Goal: Information Seeking & Learning: Learn about a topic

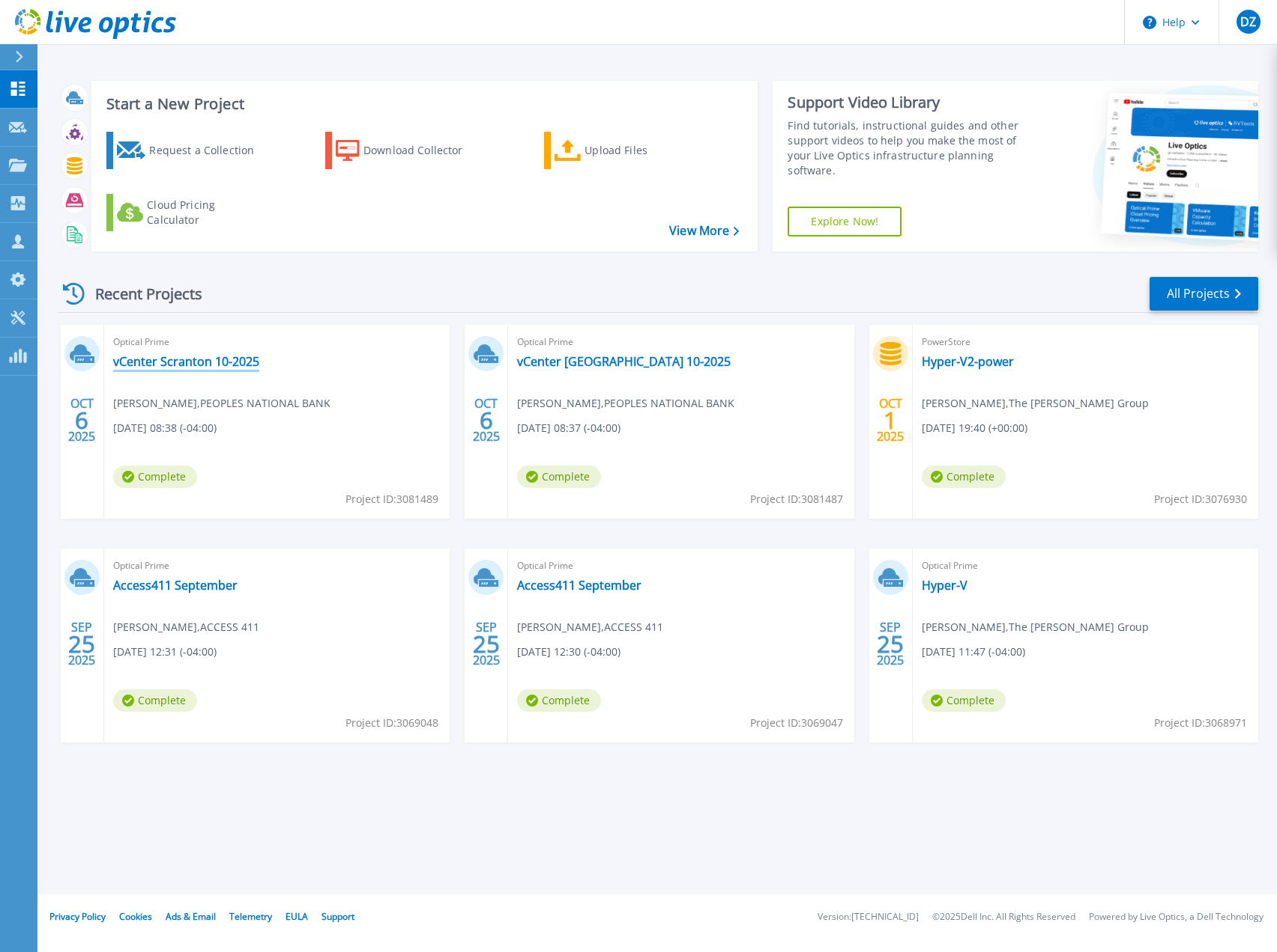
click at [241, 358] on link "vCenter Scranton 10-2025" at bounding box center [185, 362] width 146 height 15
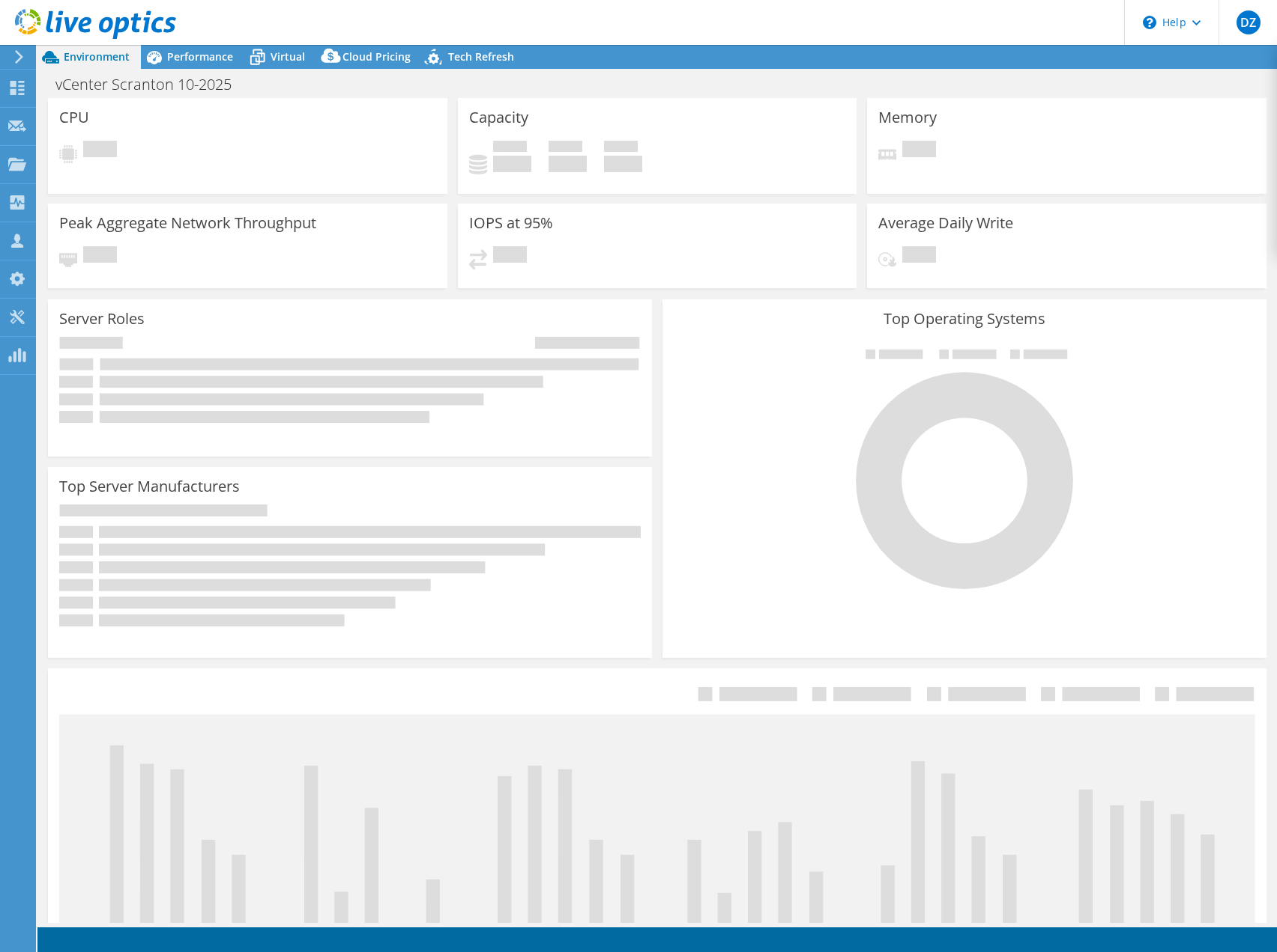
select select "USEast"
select select "USD"
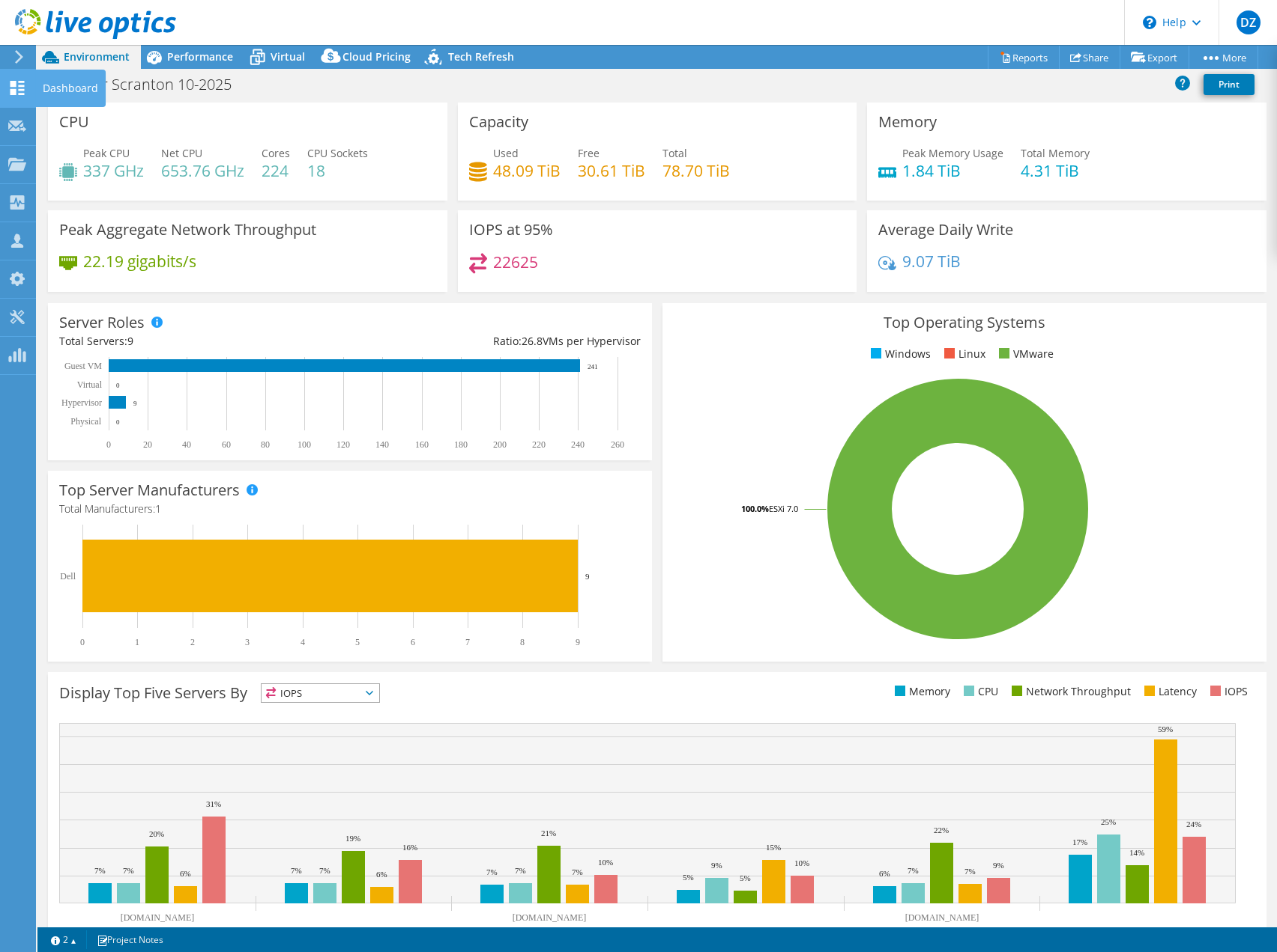
click at [13, 81] on use at bounding box center [17, 88] width 14 height 14
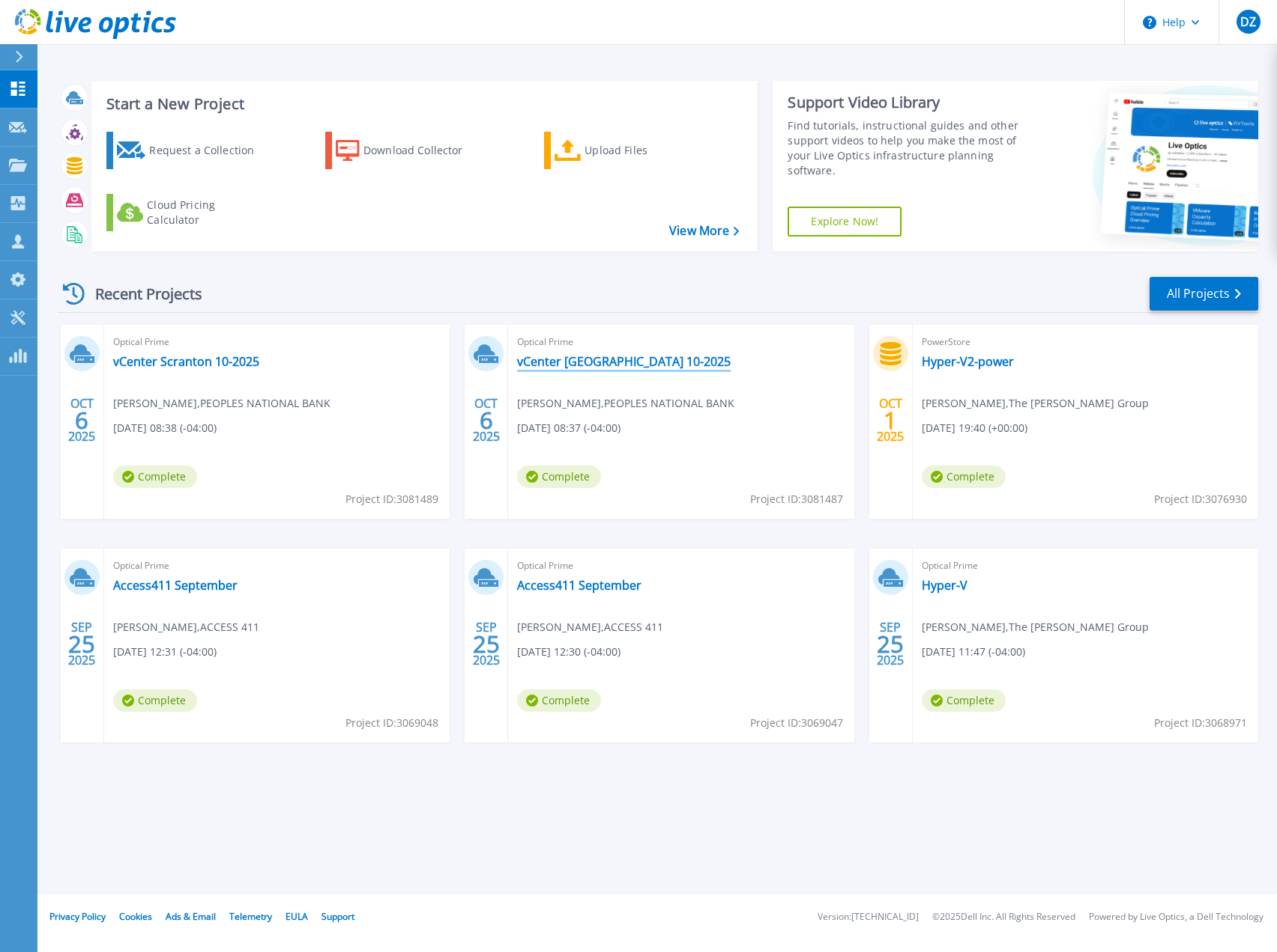
click at [578, 363] on link "vCenter [GEOGRAPHIC_DATA] 10-2025" at bounding box center [623, 362] width 213 height 15
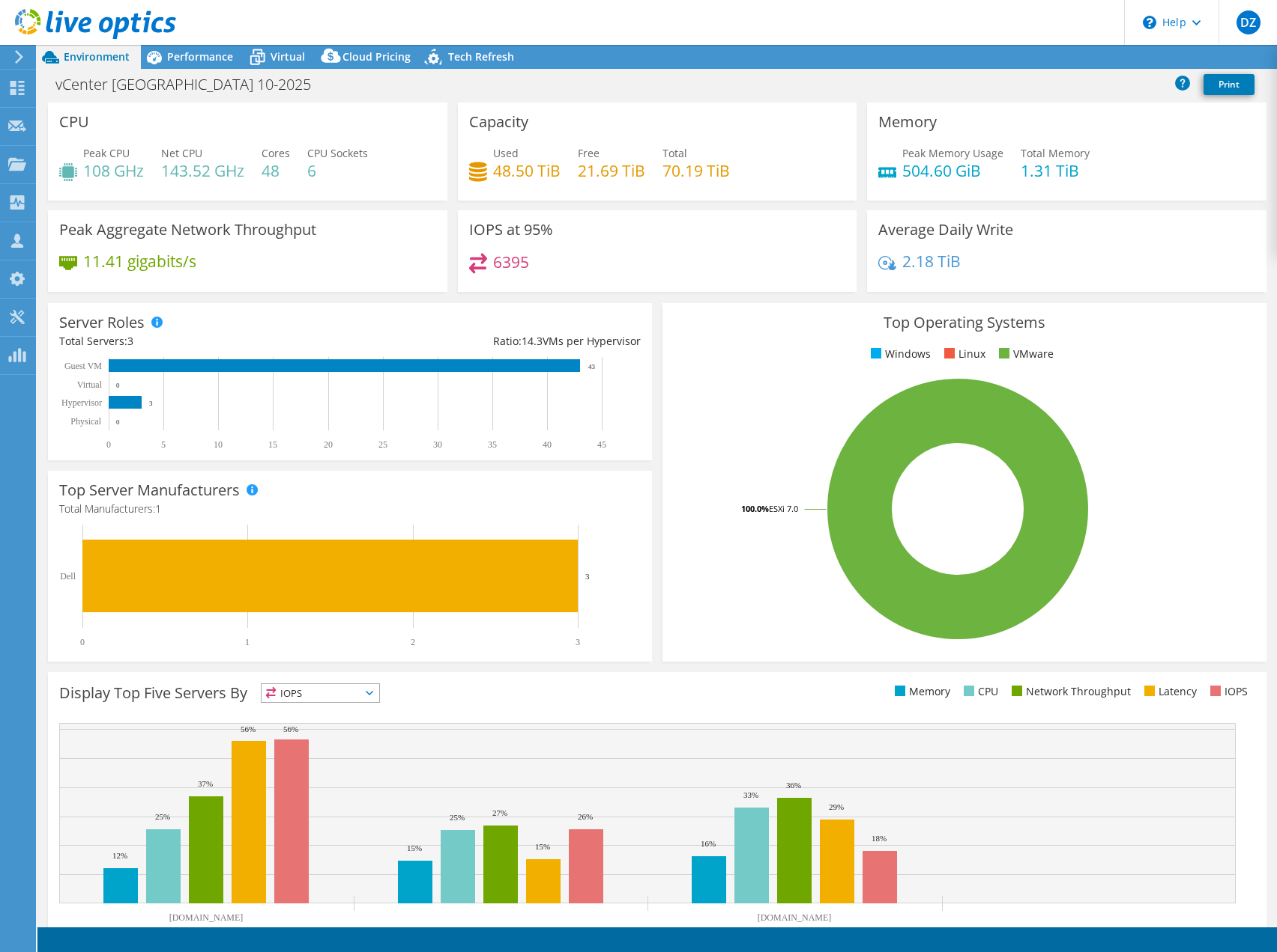
select select "USEast"
select select "USD"
click at [169, 62] on span "Performance" at bounding box center [200, 56] width 66 height 14
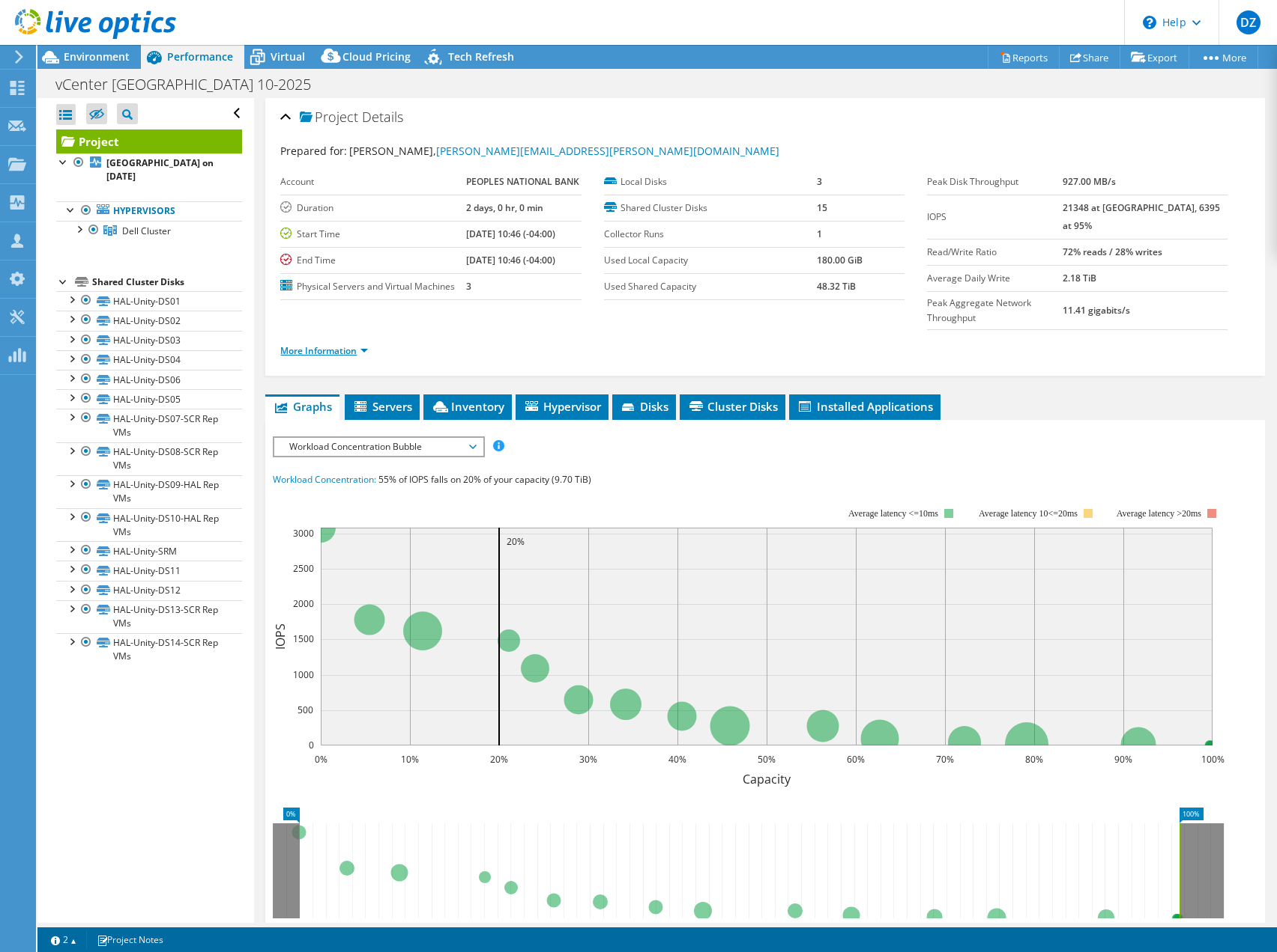
click at [319, 345] on link "More Information" at bounding box center [324, 350] width 88 height 13
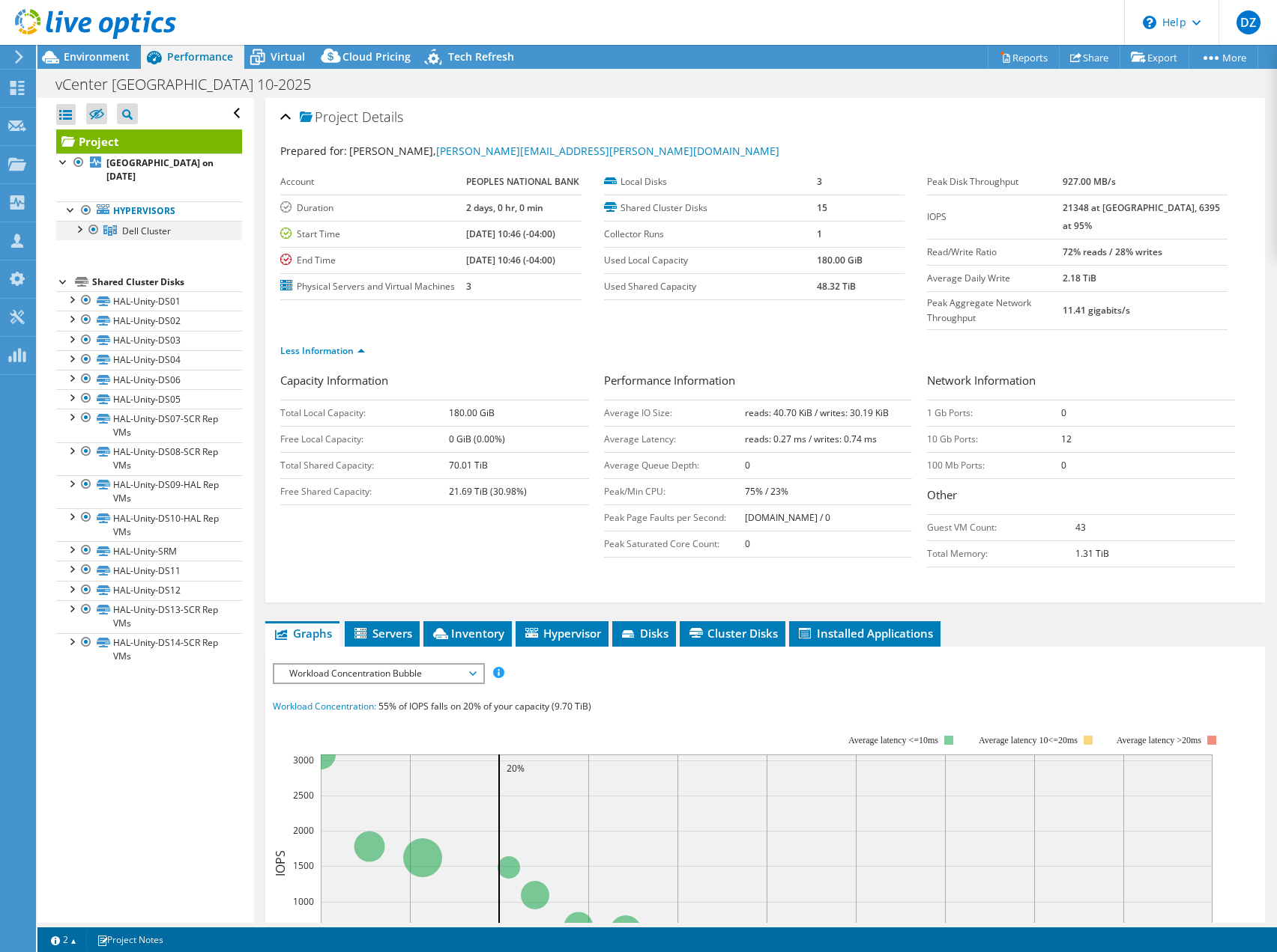
click at [79, 225] on div at bounding box center [79, 229] width 15 height 15
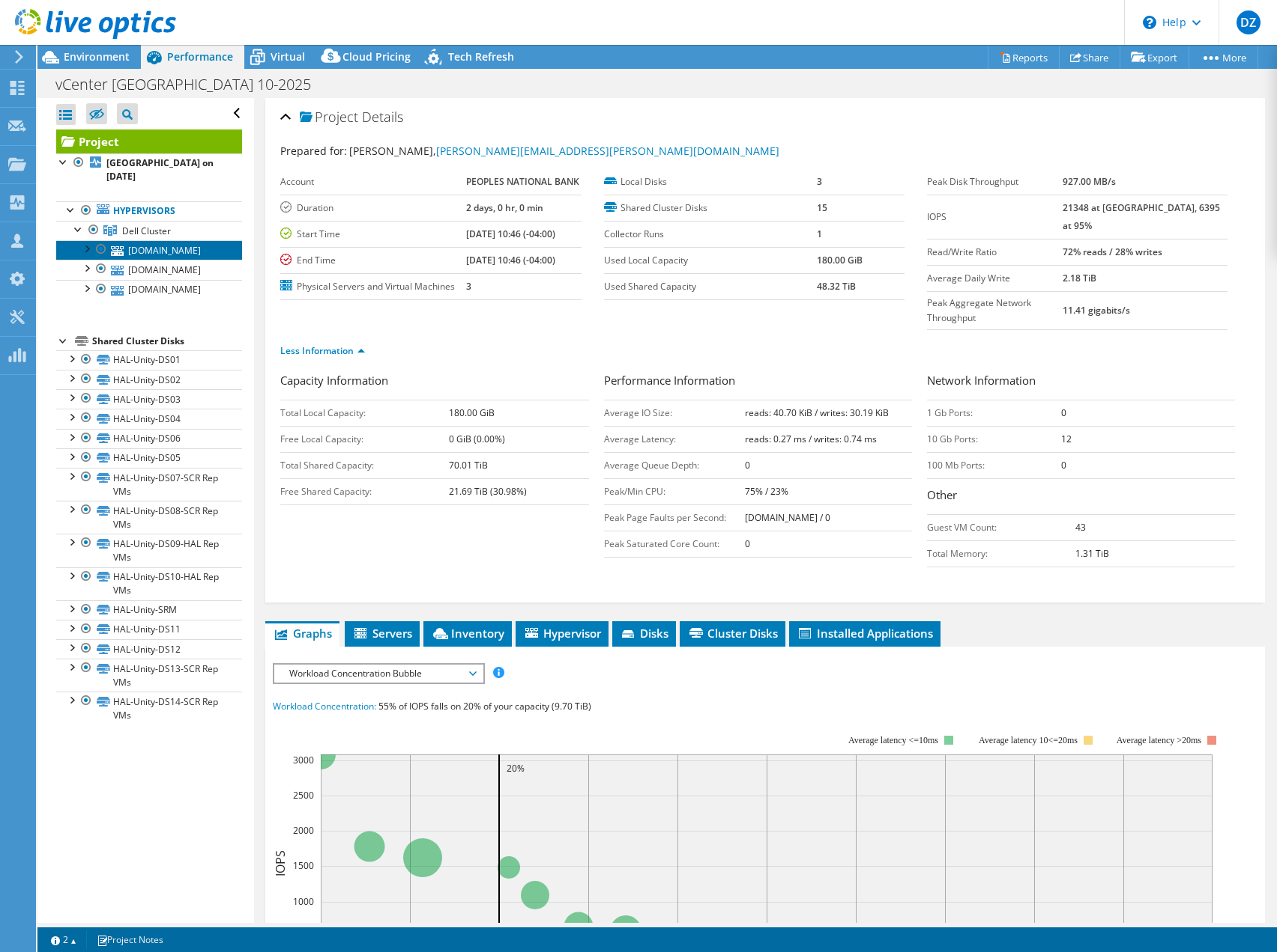
click at [136, 255] on link "hal-esx03.ad.psbt.com" at bounding box center [149, 250] width 185 height 19
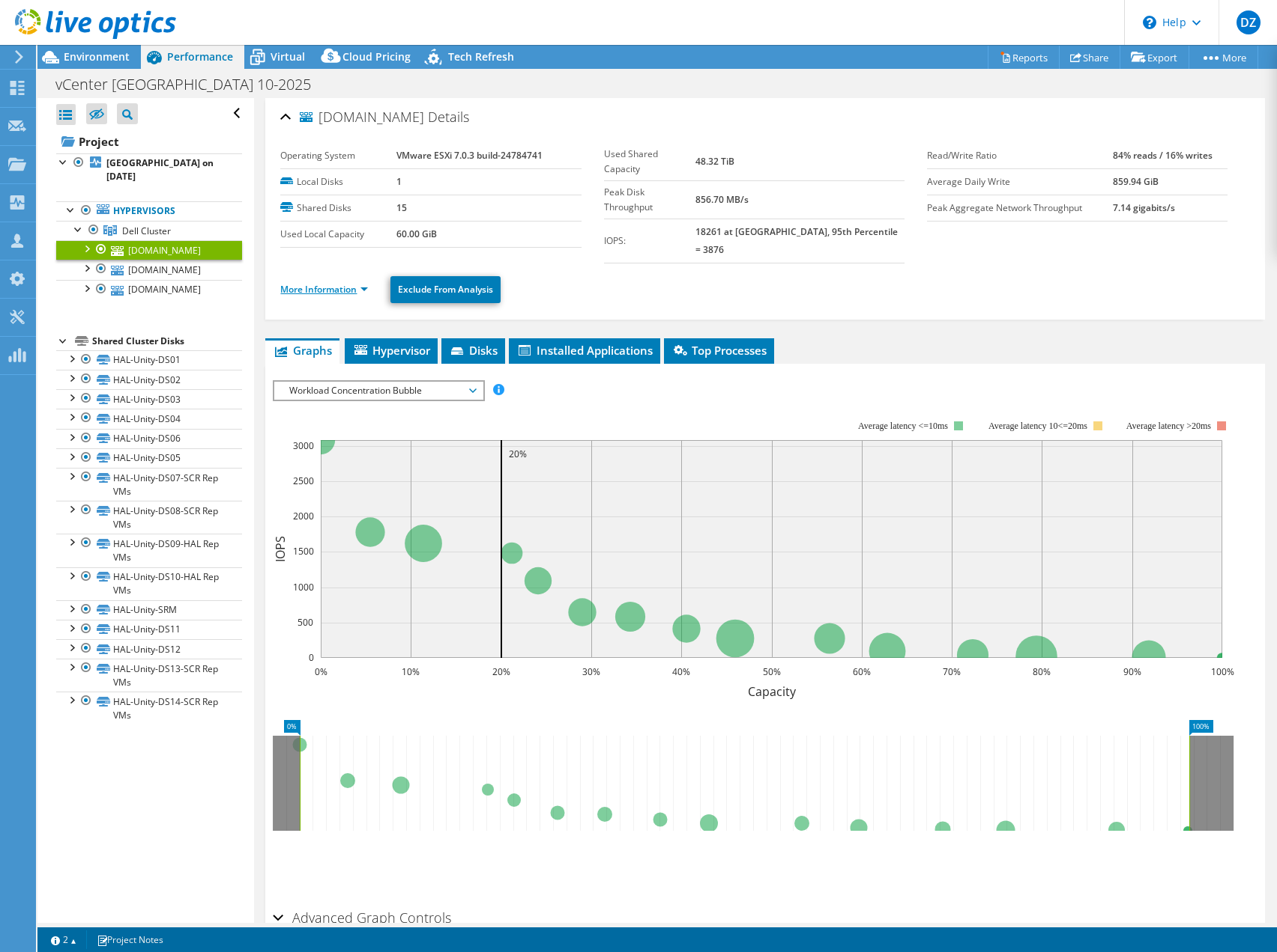
click at [302, 283] on link "More Information" at bounding box center [324, 289] width 88 height 13
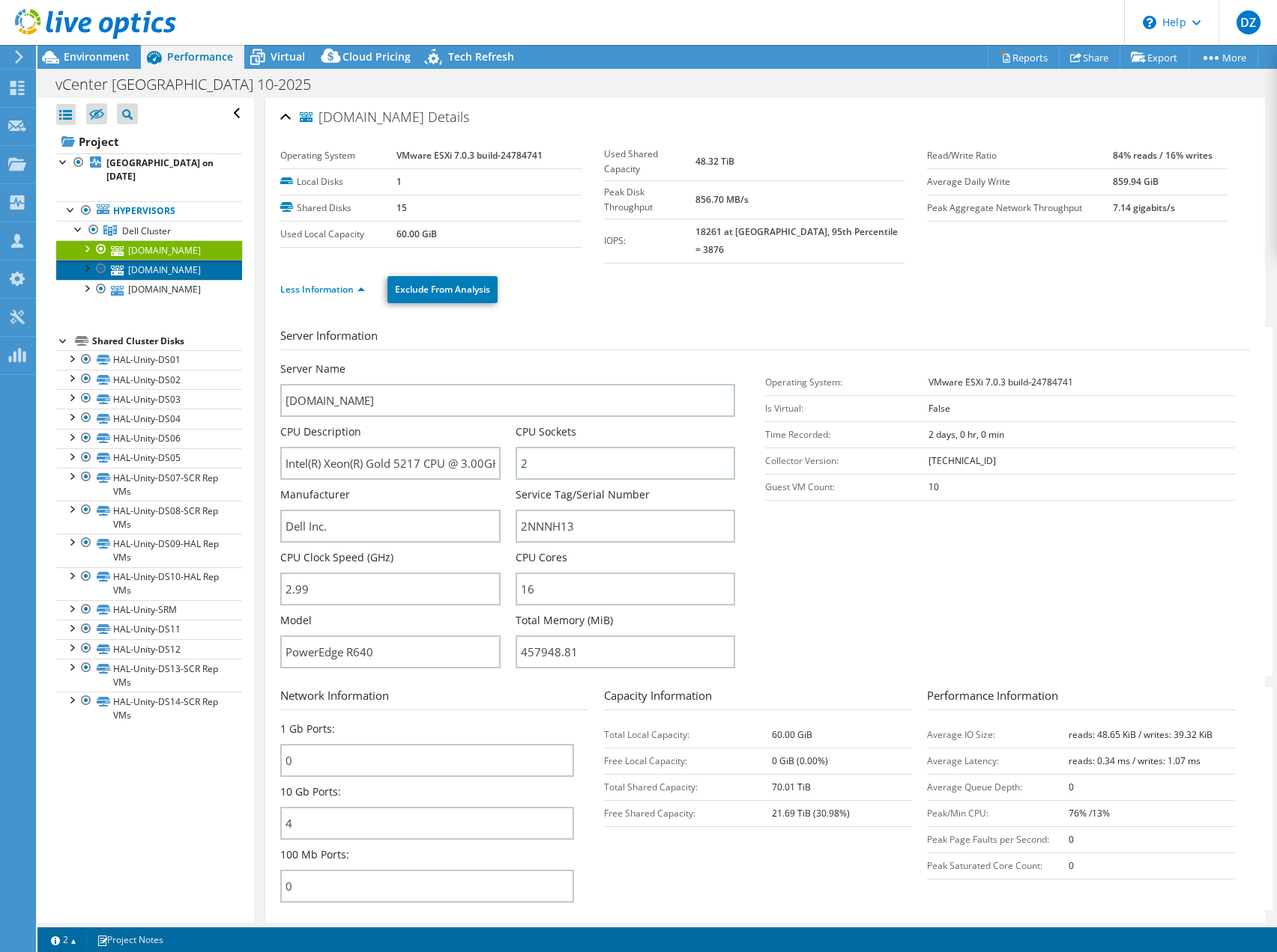
click at [172, 279] on link "hal-esx02.ad.psbt.com" at bounding box center [149, 269] width 185 height 19
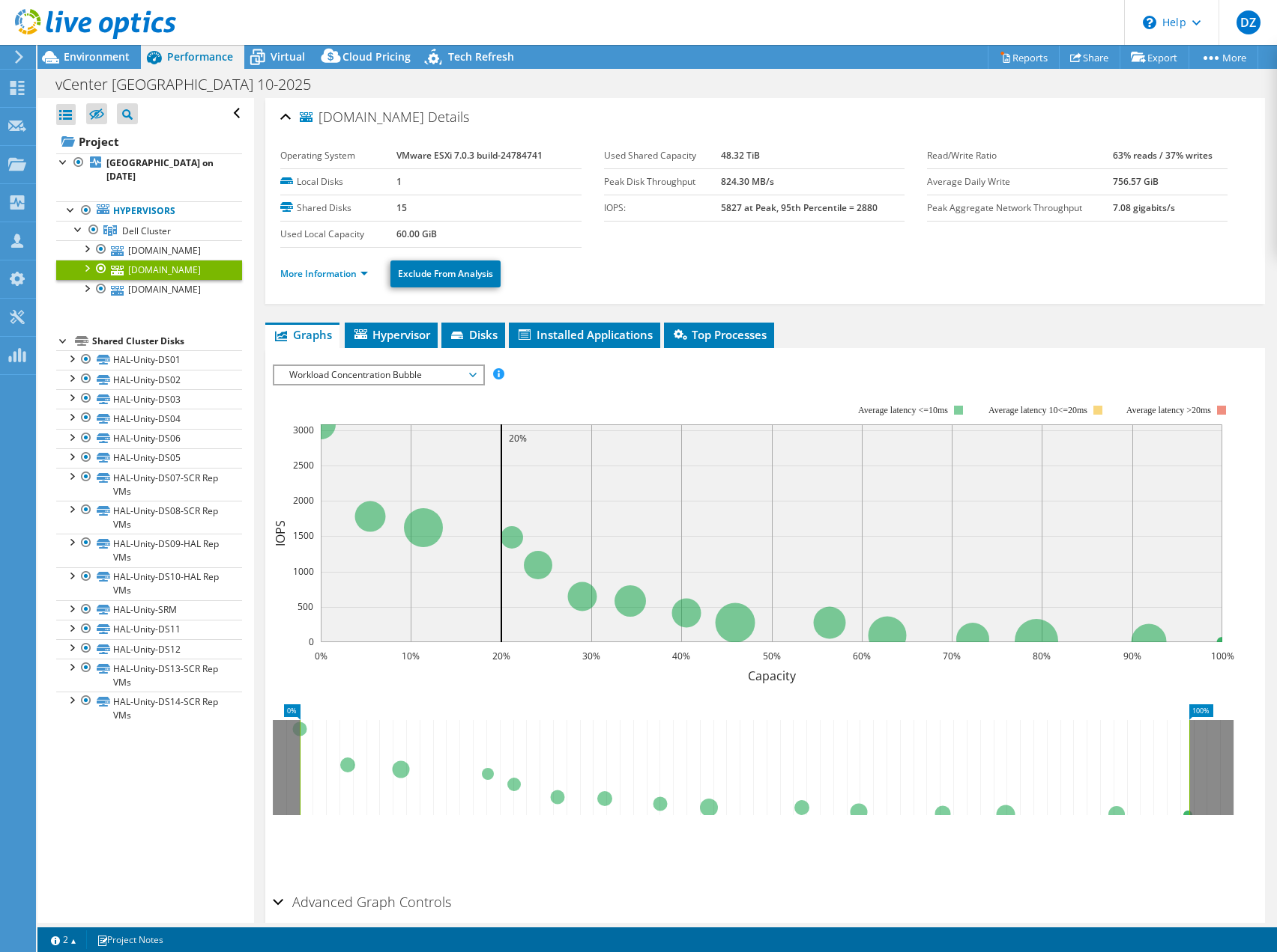
click at [325, 279] on li "More Information" at bounding box center [328, 273] width 97 height 16
click at [326, 276] on link "More Information" at bounding box center [324, 273] width 88 height 13
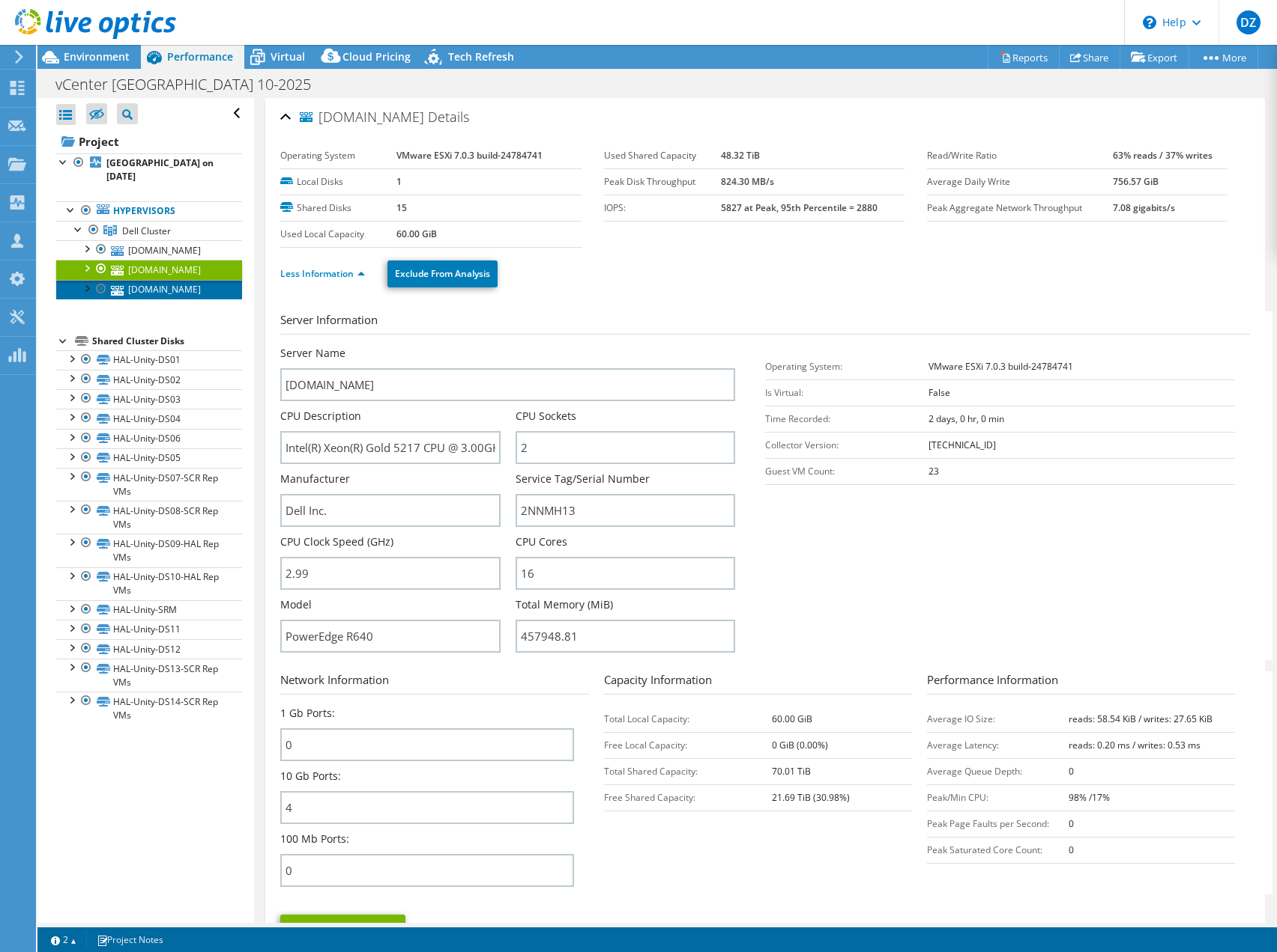
click at [152, 299] on link "hal-esx01.ad.psbt.com" at bounding box center [149, 290] width 185 height 19
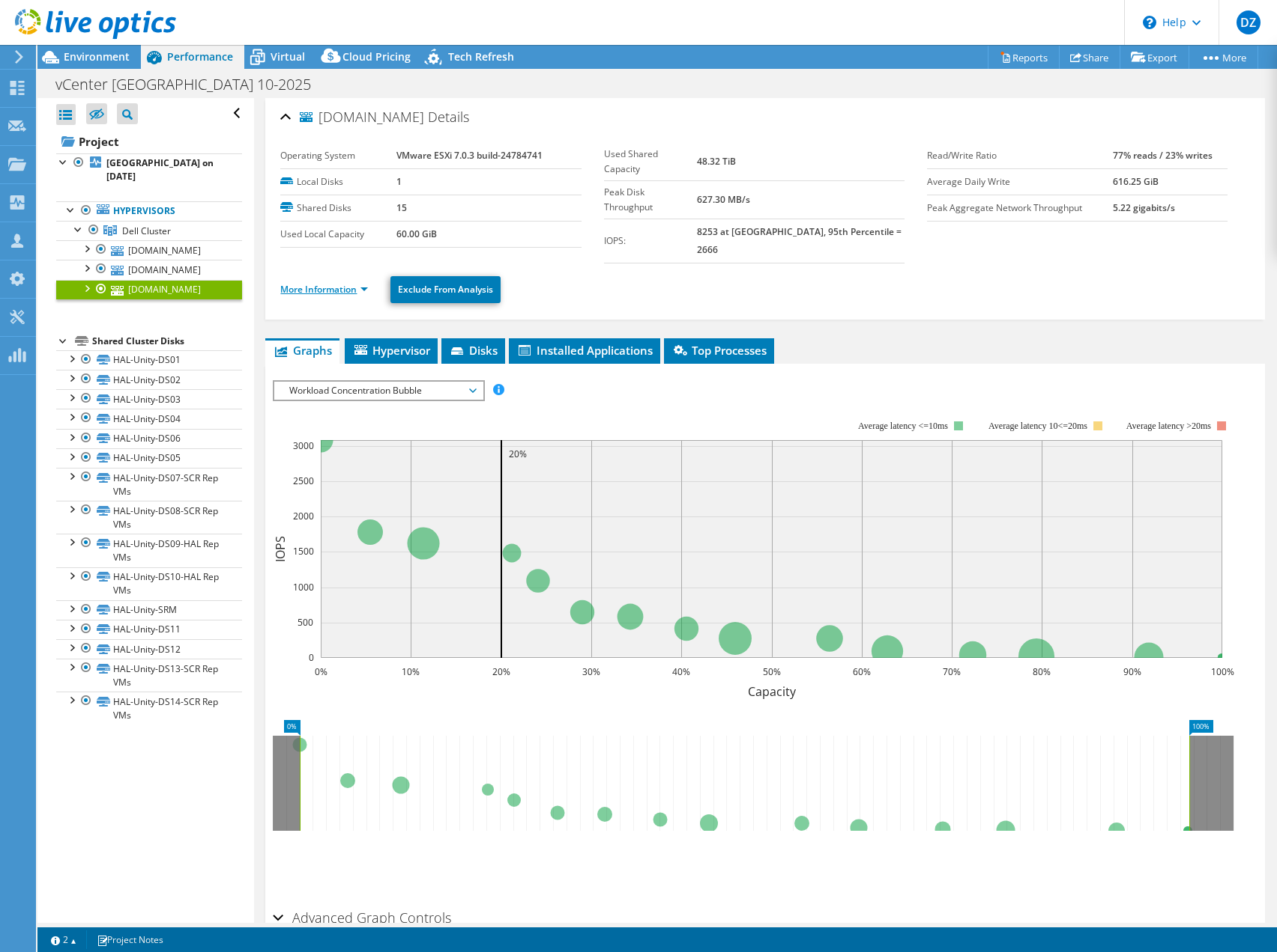
click at [318, 283] on link "More Information" at bounding box center [324, 289] width 88 height 13
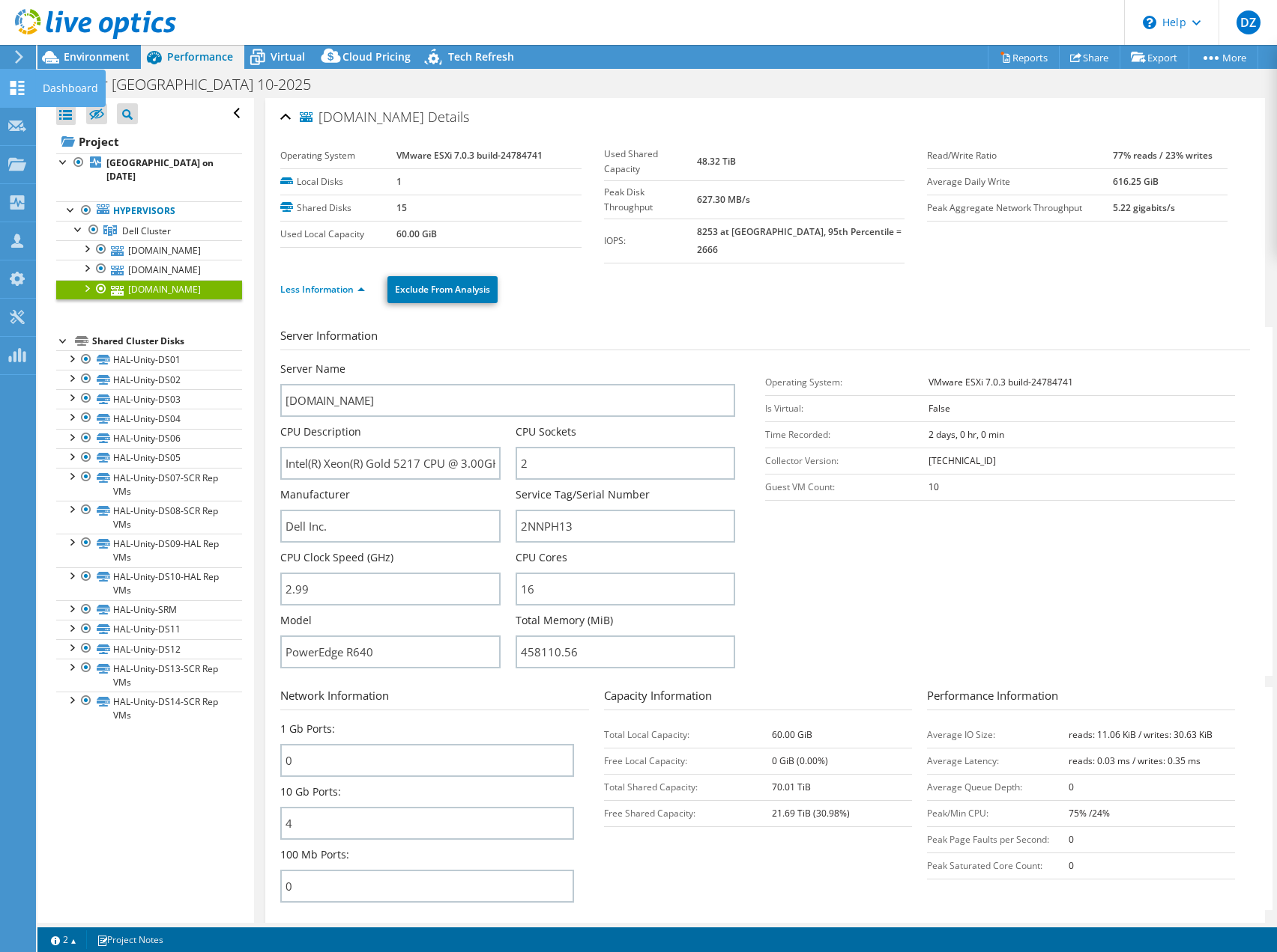
click at [18, 88] on icon at bounding box center [17, 88] width 18 height 14
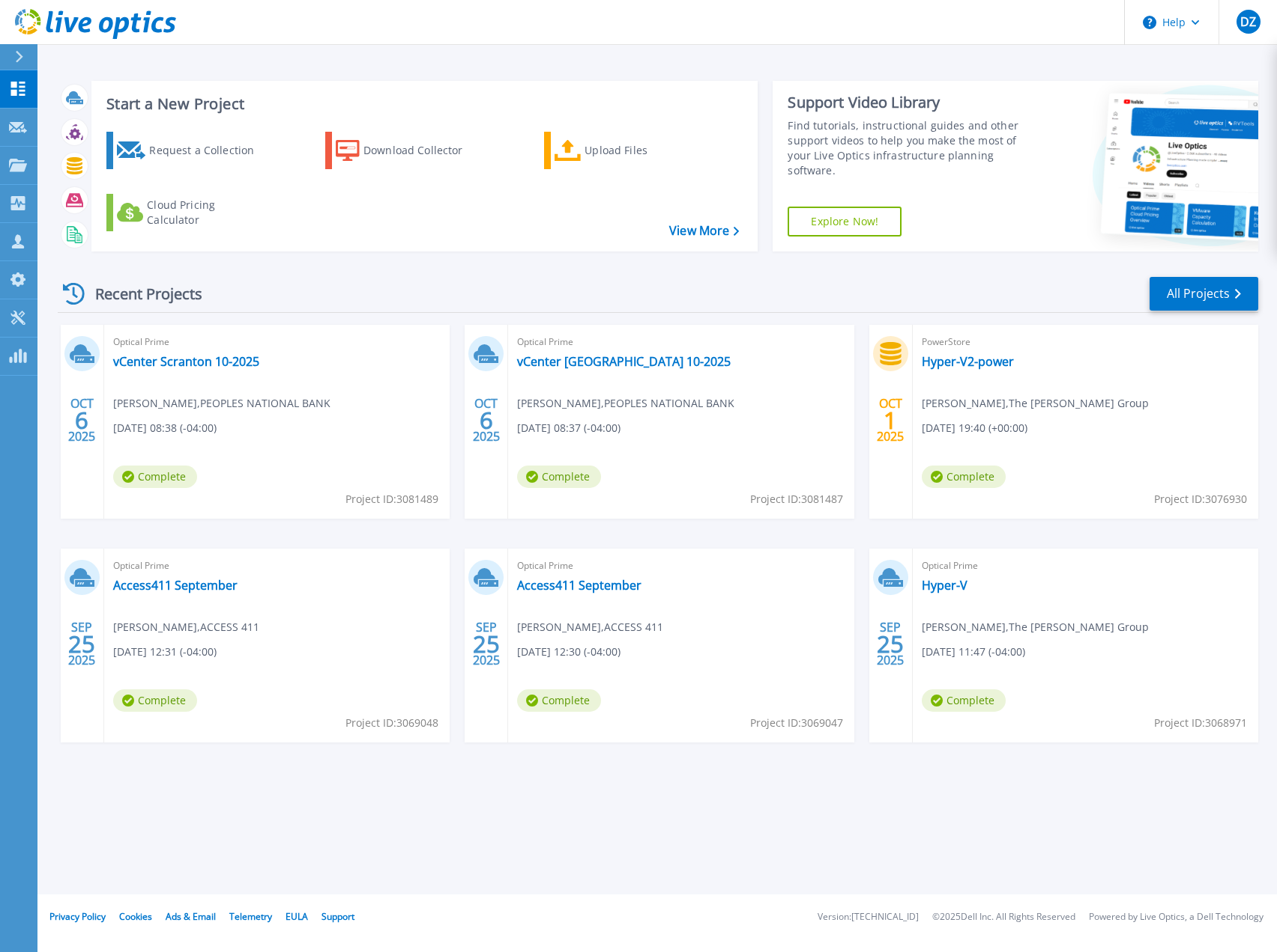
click at [187, 373] on div "Optical Prime vCenter Scranton 10-2025 Shane Stefanowicz , PEOPLES NATIONAL BAN…" at bounding box center [277, 422] width 346 height 194
click at [195, 365] on link "vCenter Scranton 10-2025" at bounding box center [185, 362] width 146 height 15
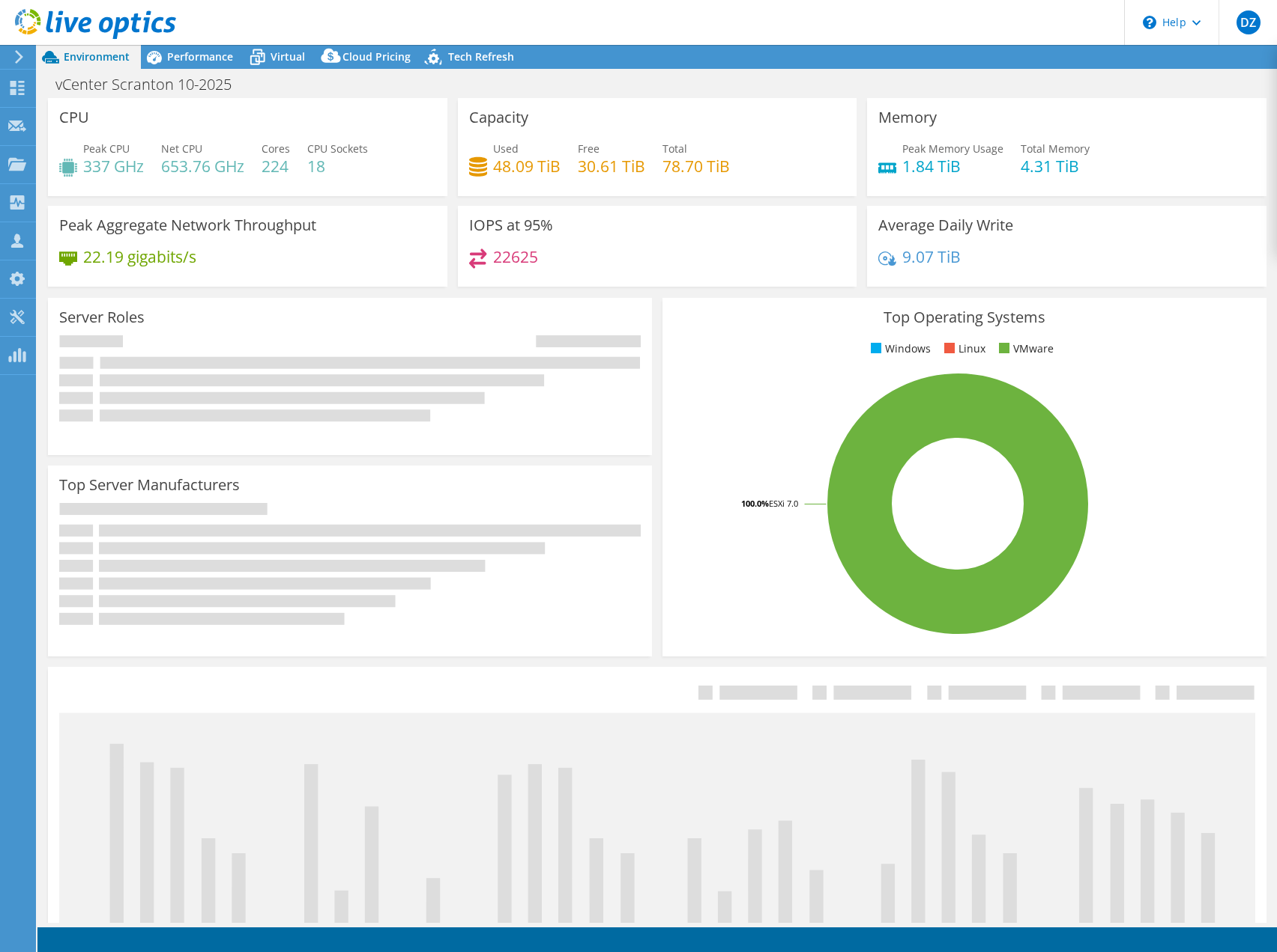
select select "USEast"
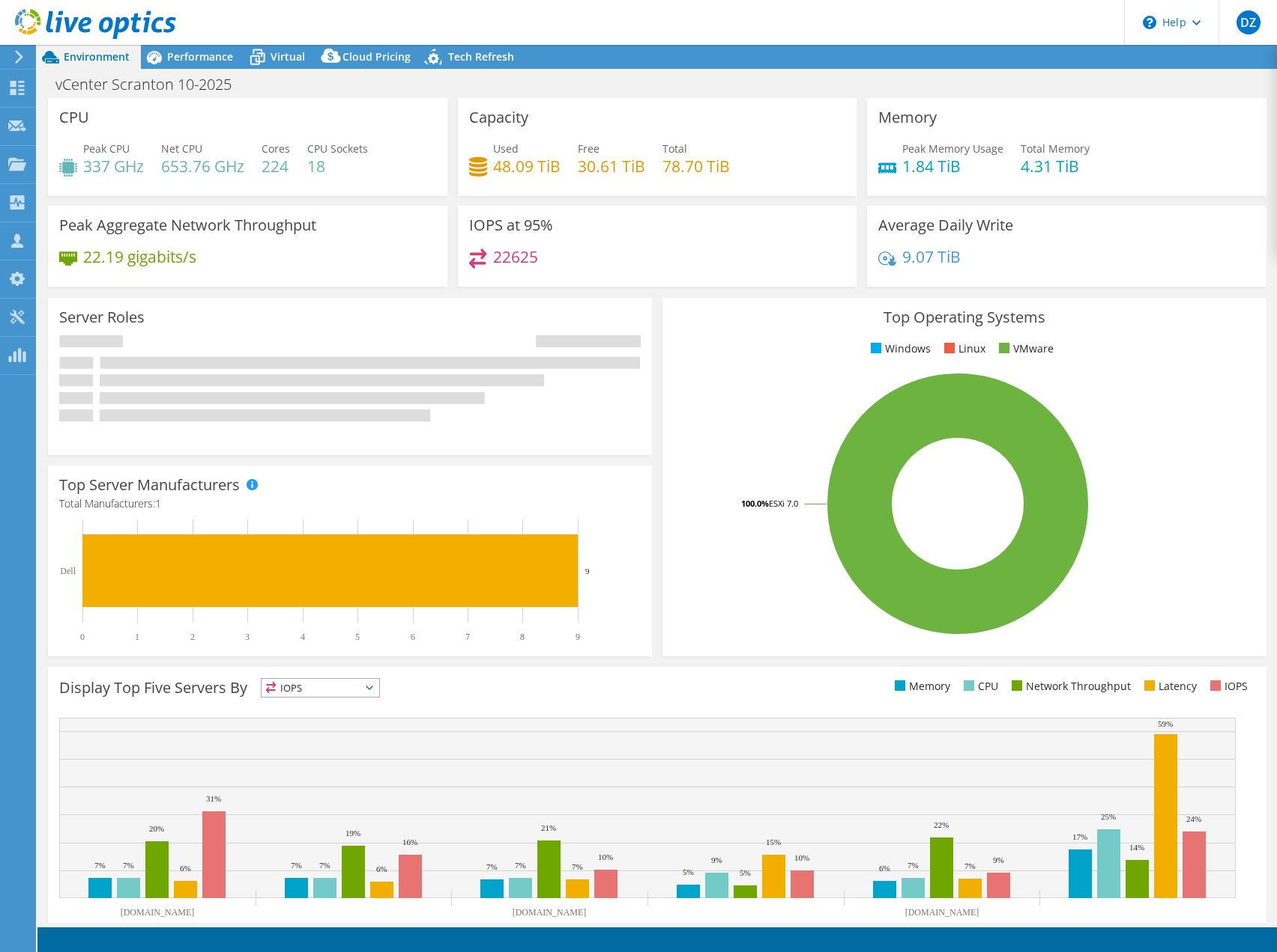
select select "USEast"
select select "USD"
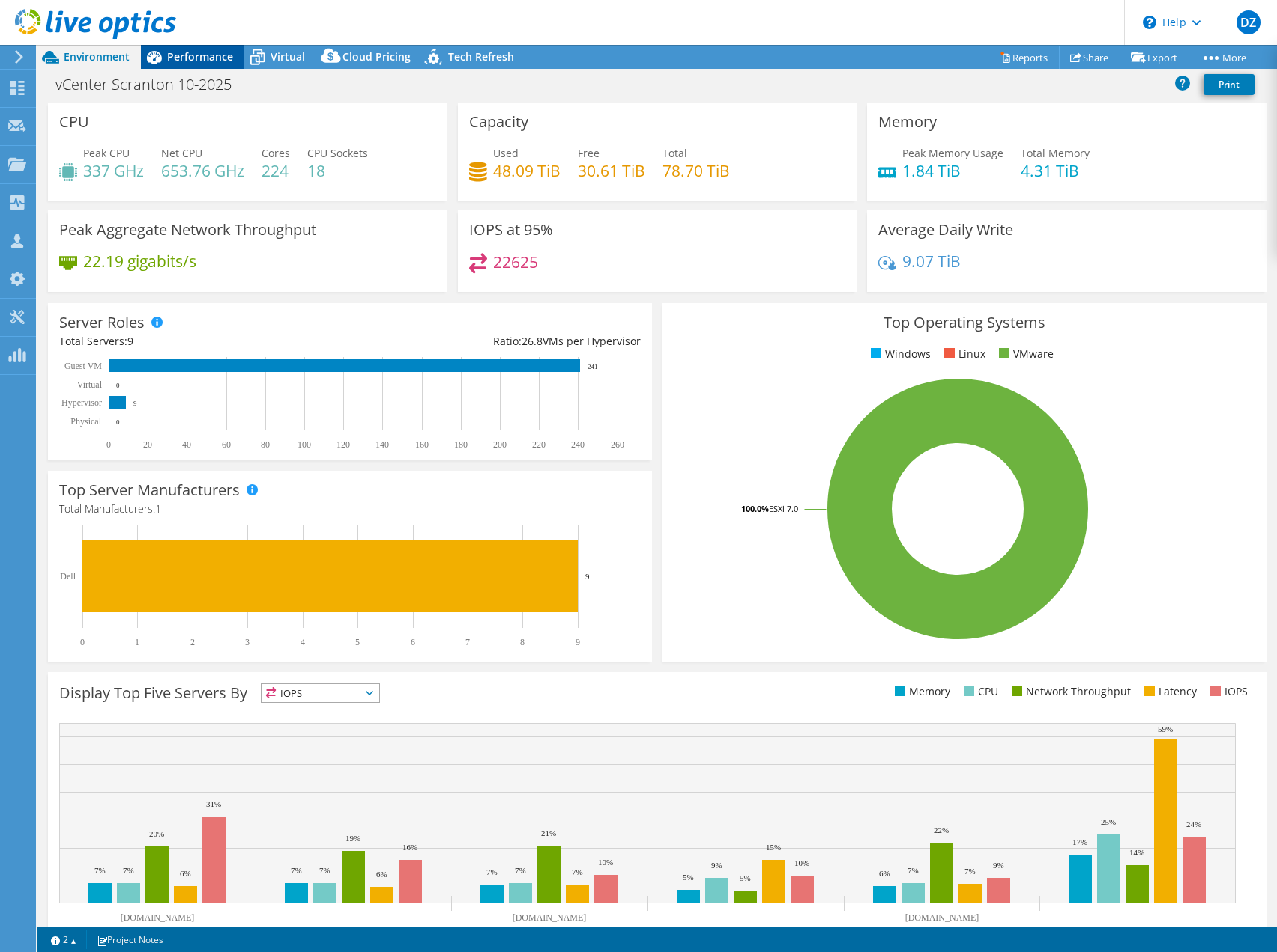
click at [199, 59] on span "Performance" at bounding box center [200, 56] width 66 height 14
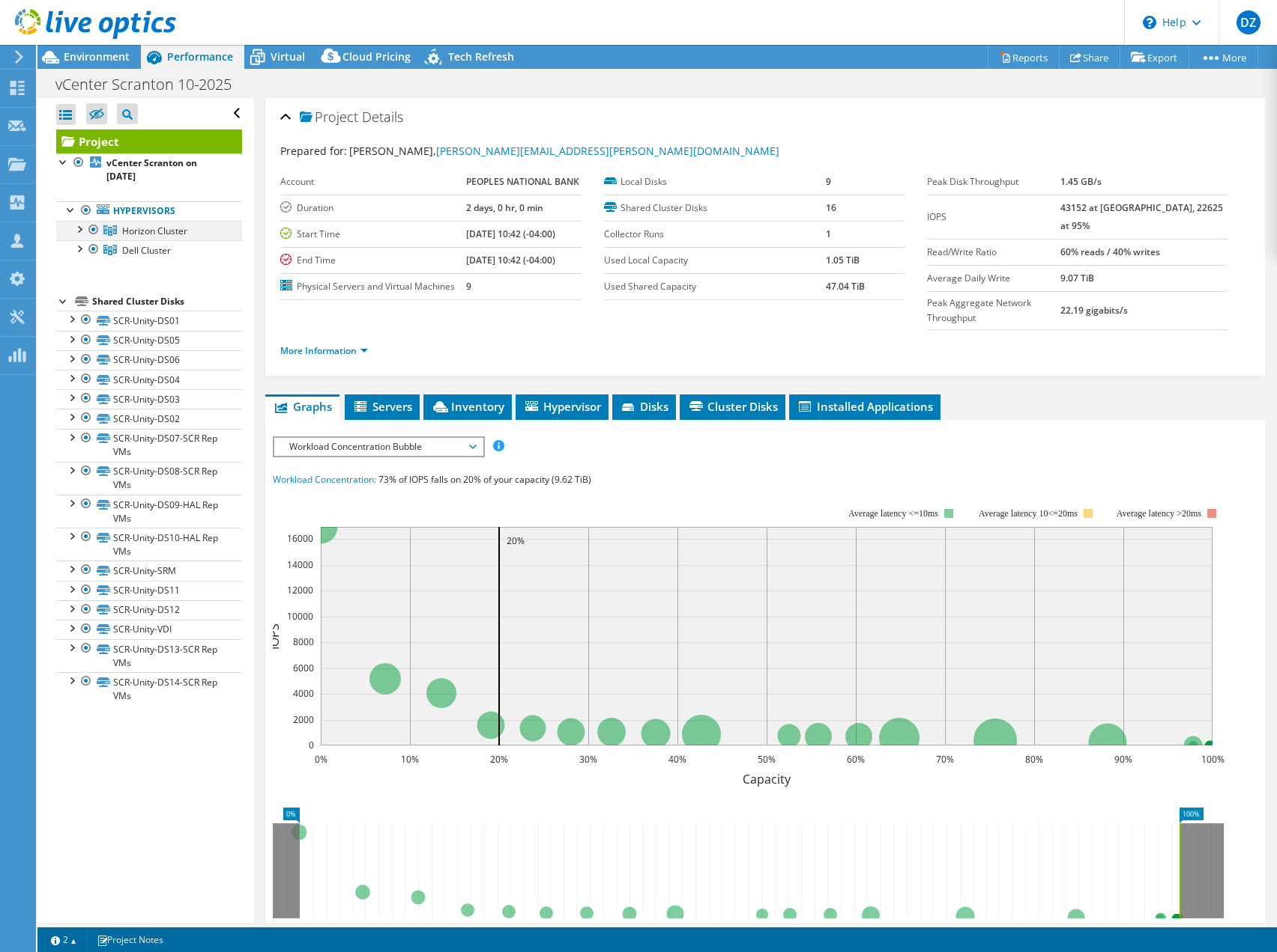
click at [83, 225] on div at bounding box center [79, 229] width 15 height 15
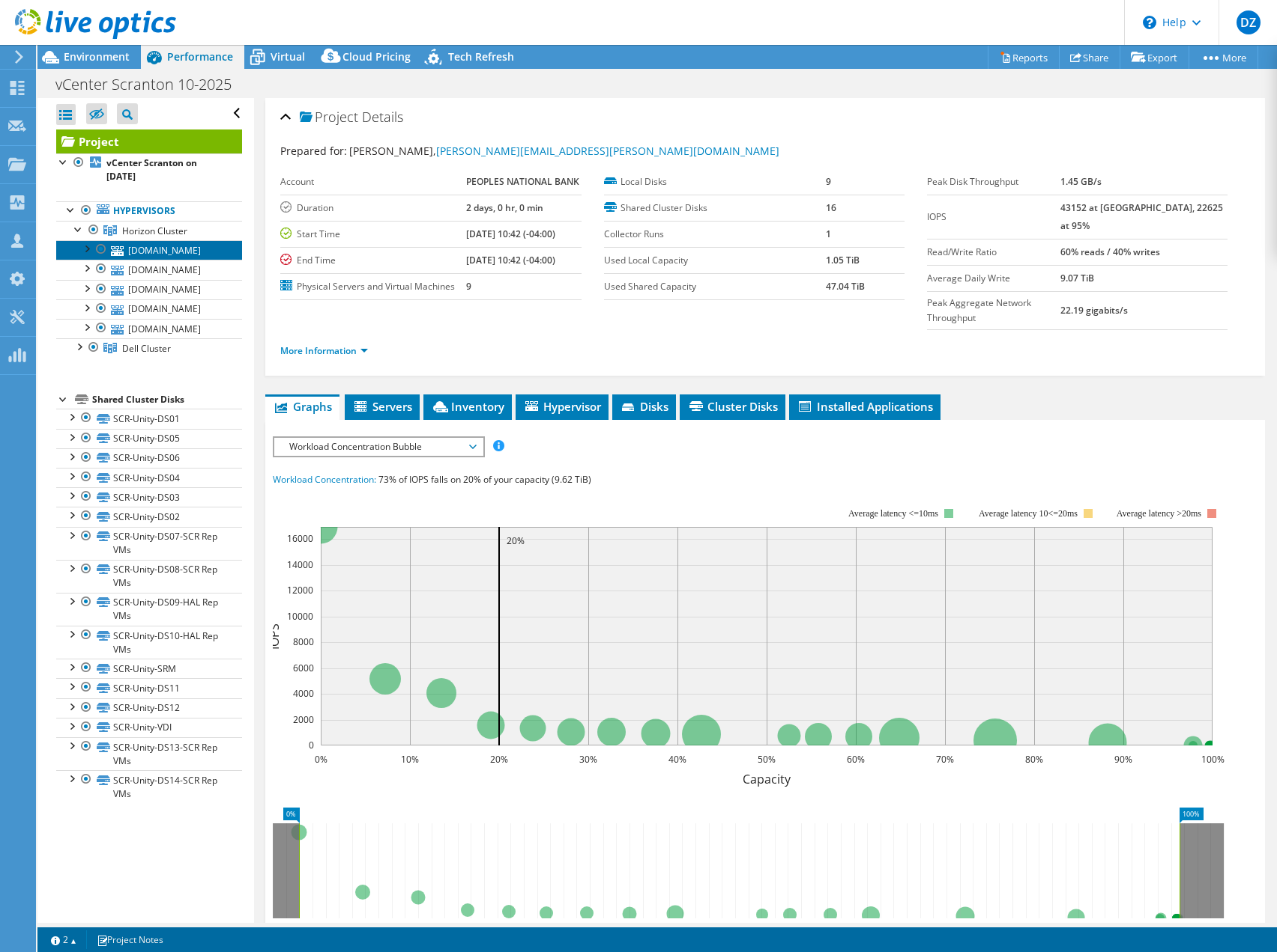
click at [152, 245] on link "scr-vdi-esx01.ad.psbt.com" at bounding box center [149, 250] width 185 height 19
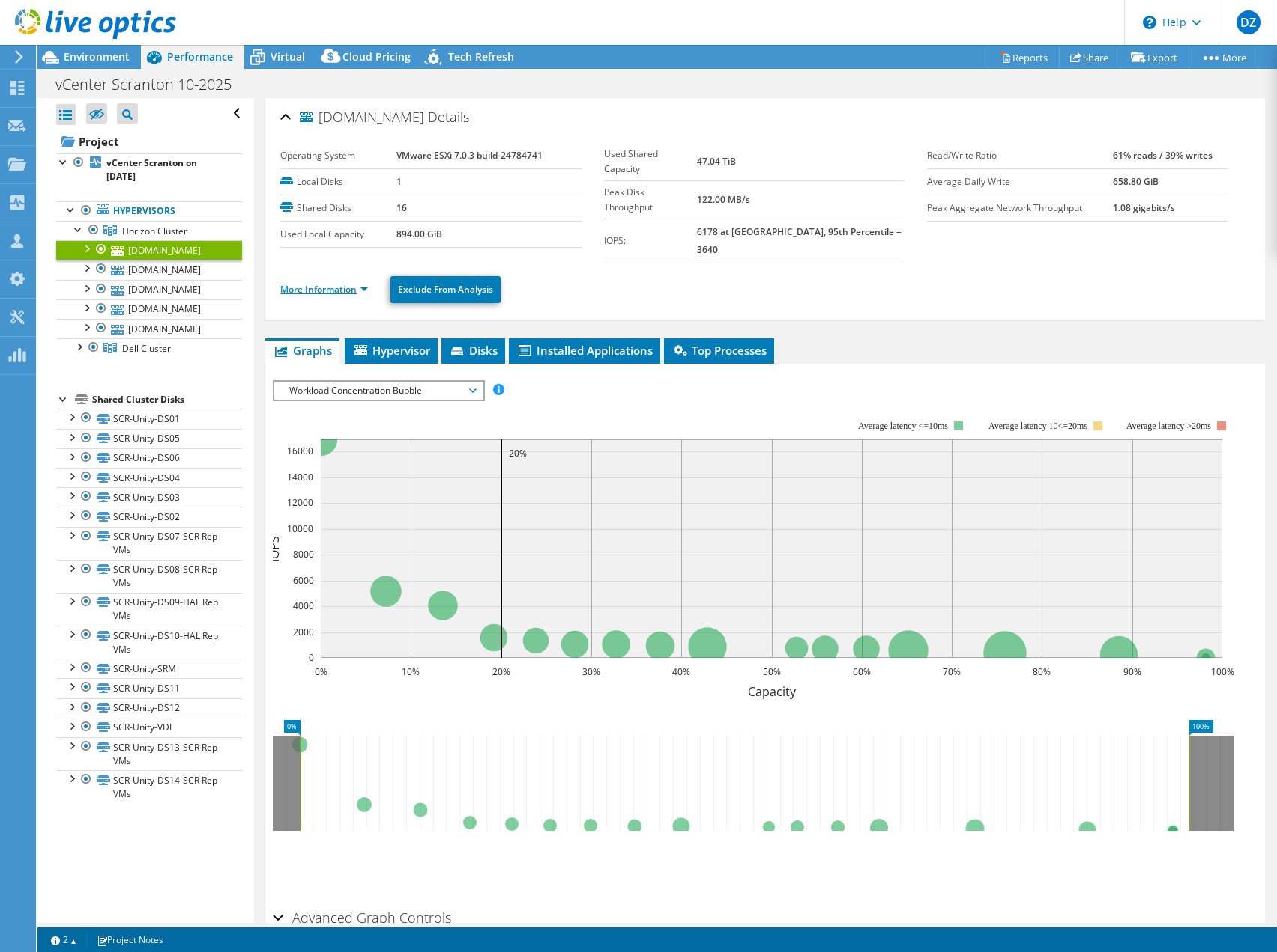
click at [318, 283] on link "More Information" at bounding box center [324, 289] width 88 height 13
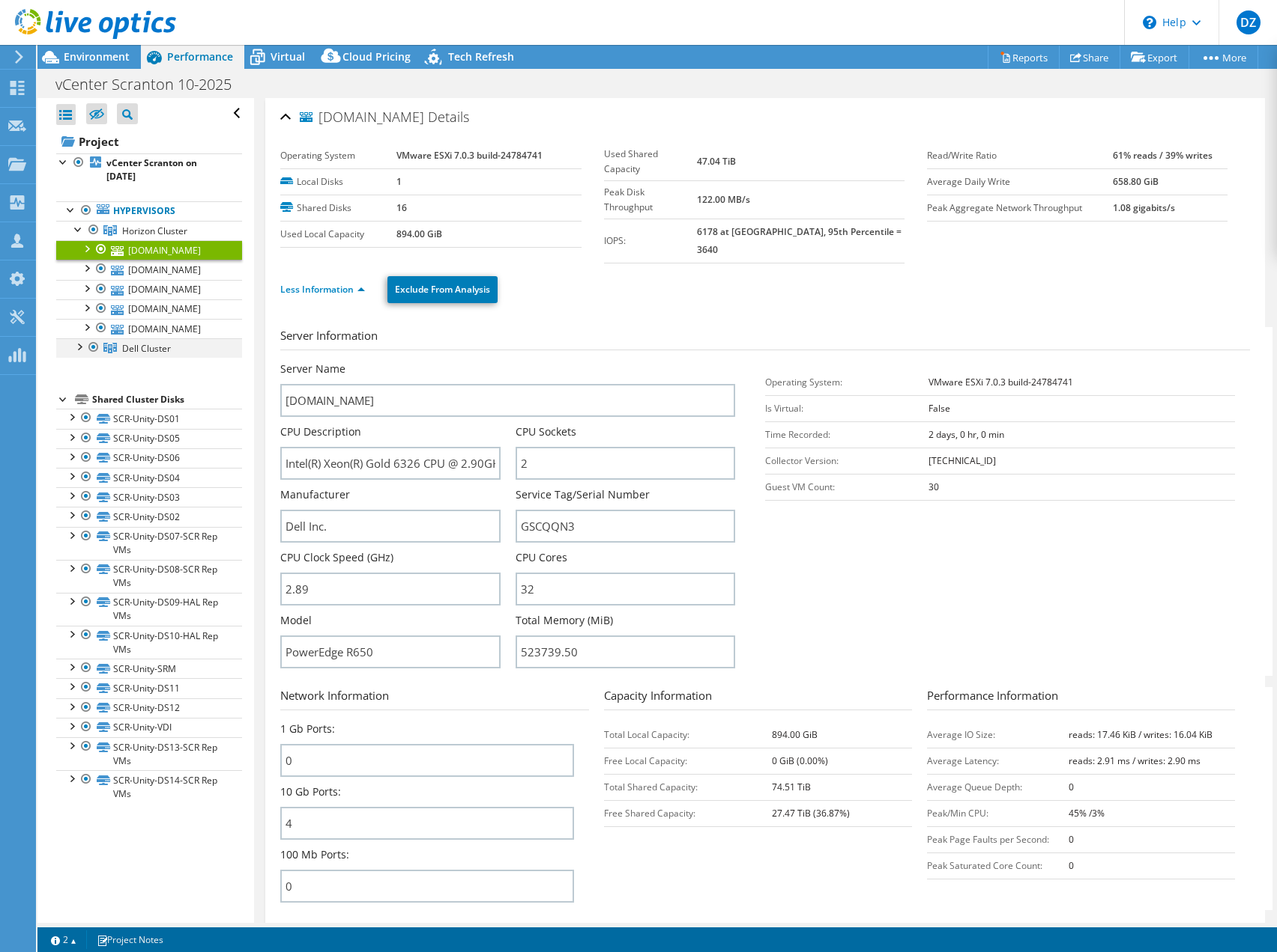
click at [78, 353] on div at bounding box center [79, 347] width 15 height 15
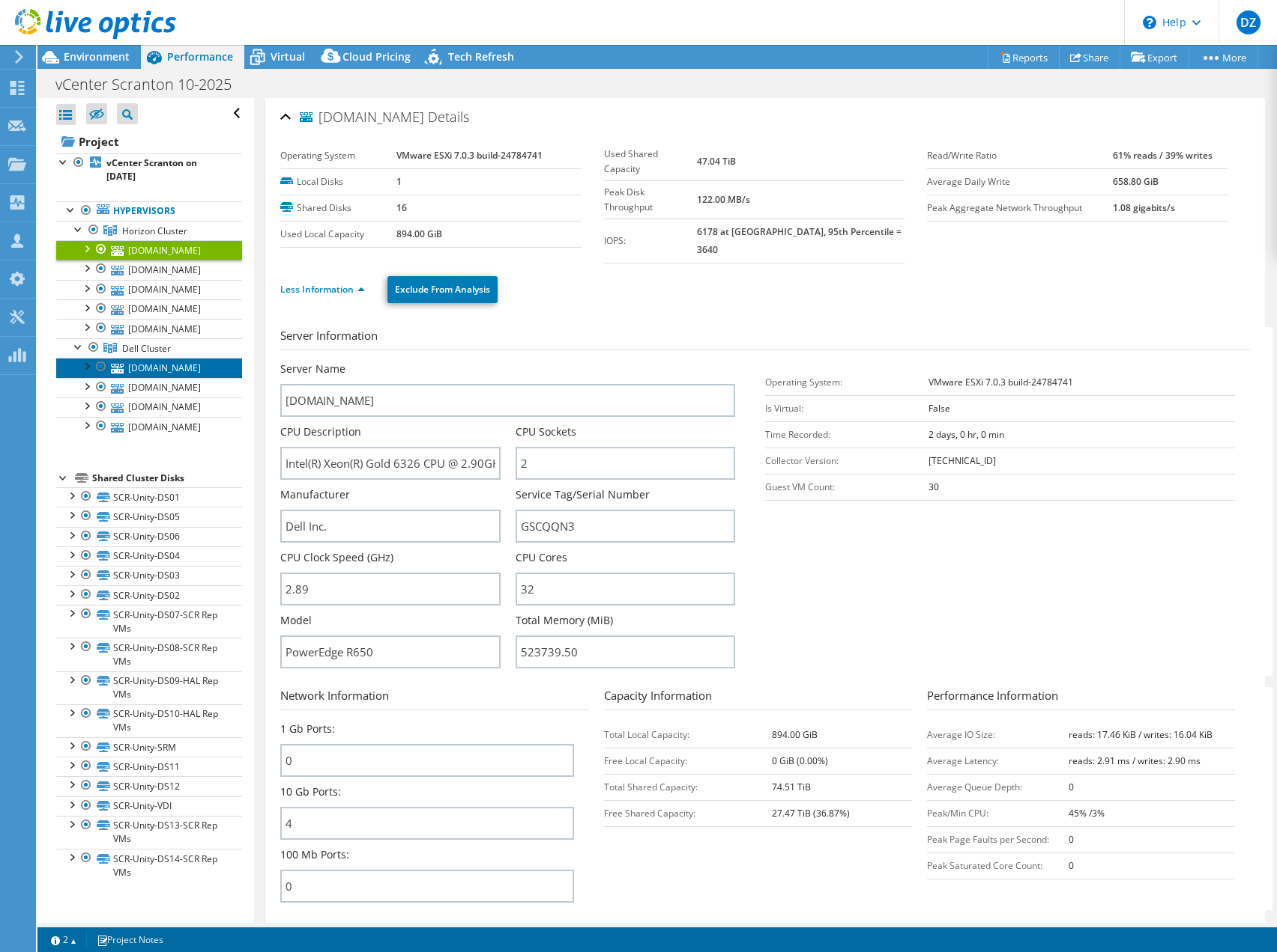
click at [147, 378] on link "scr-esx03.ad.psbt.com" at bounding box center [149, 368] width 185 height 19
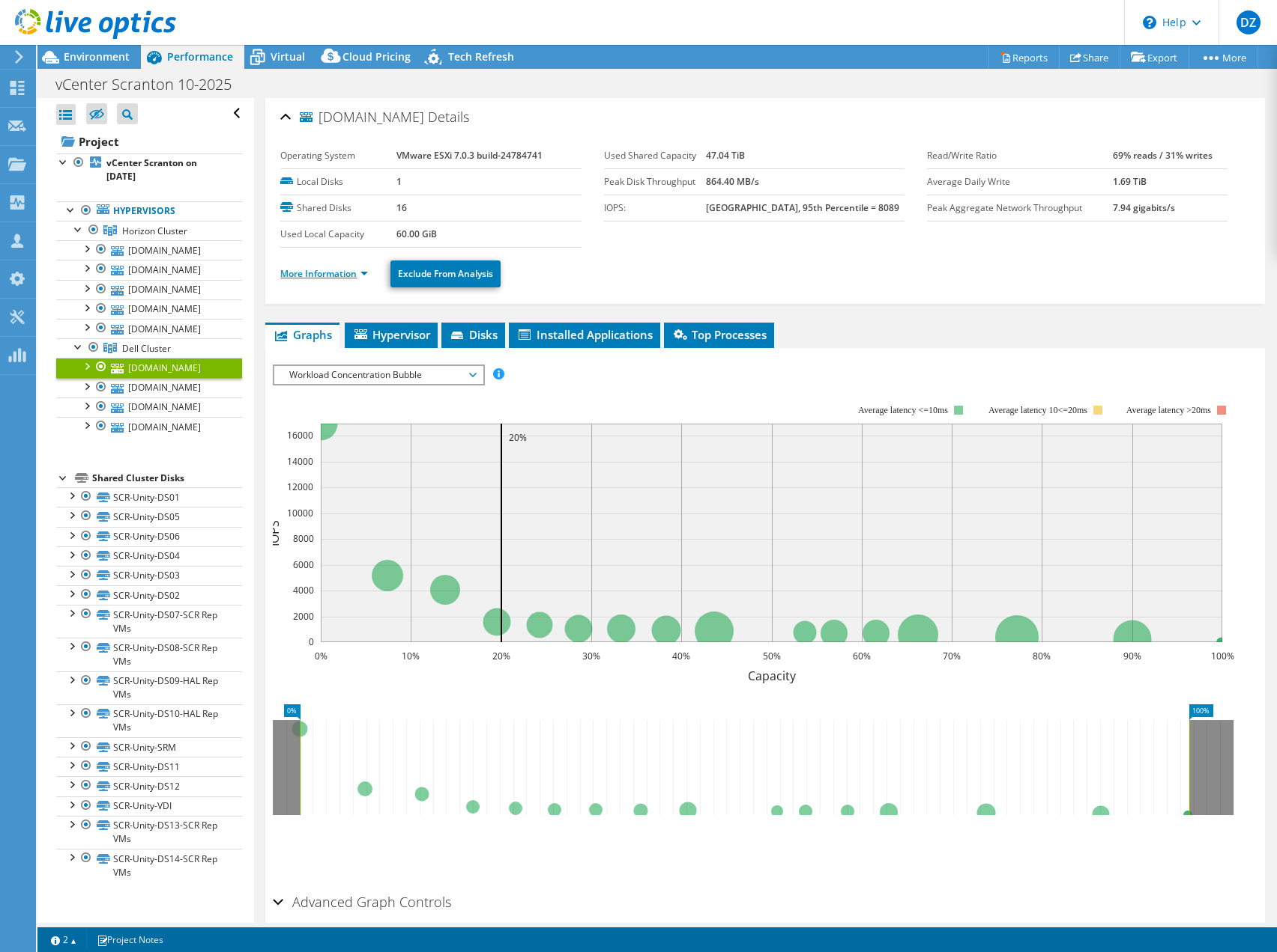
click at [342, 268] on link "More Information" at bounding box center [324, 273] width 88 height 13
